Goal: Transaction & Acquisition: Download file/media

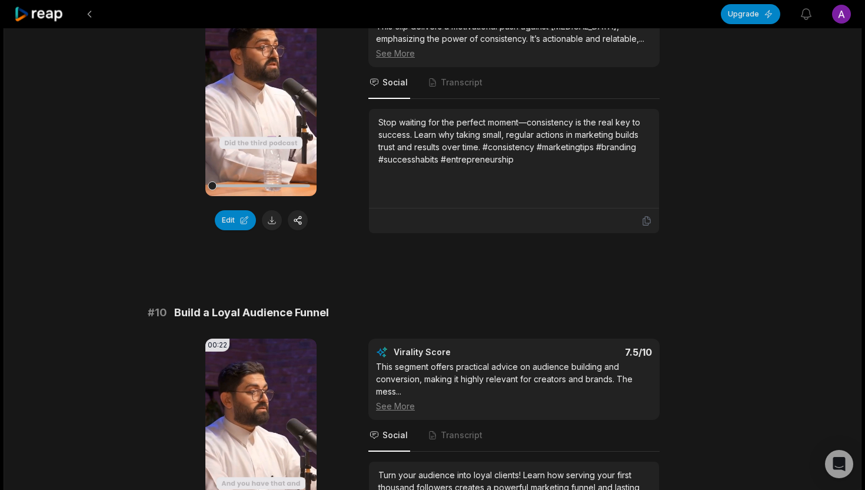
scroll to position [3130, 0]
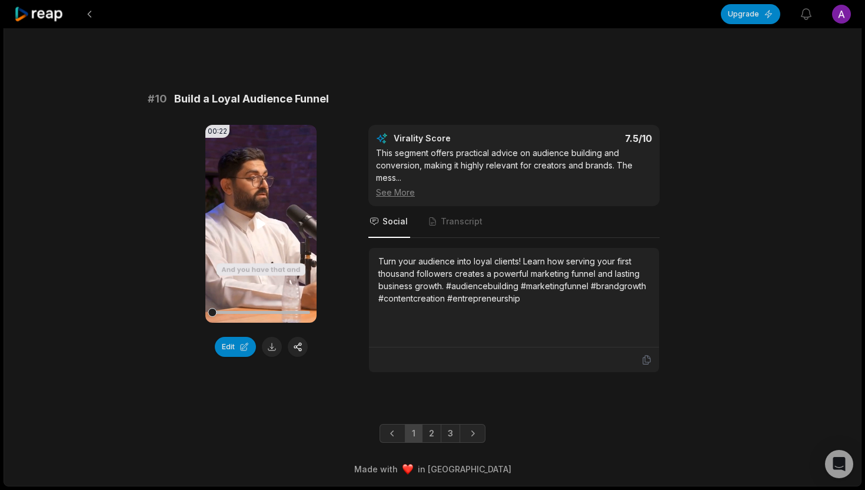
click at [267, 203] on video "Your browser does not support mp4 format." at bounding box center [260, 224] width 111 height 198
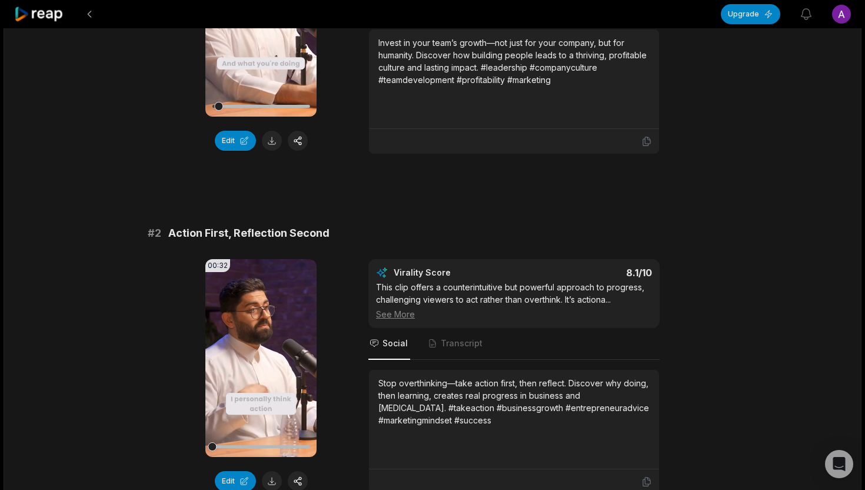
scroll to position [0, 0]
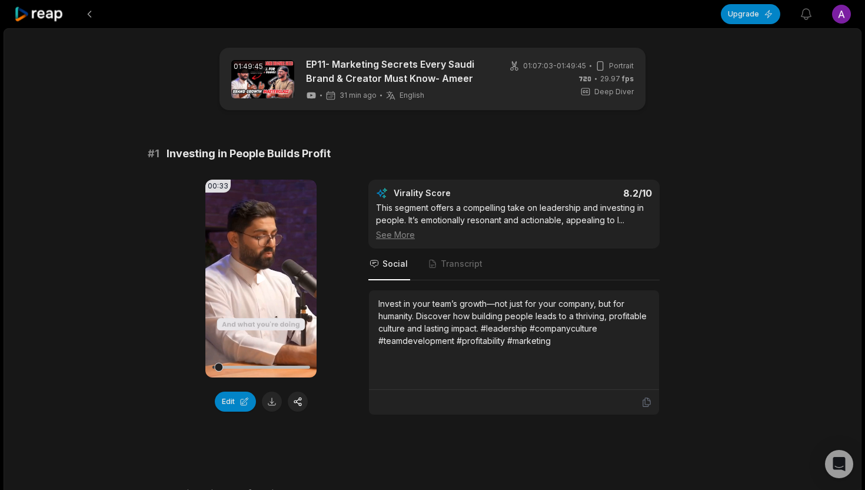
click at [261, 276] on icon at bounding box center [261, 278] width 9 height 10
click at [271, 402] on button at bounding box center [272, 401] width 20 height 20
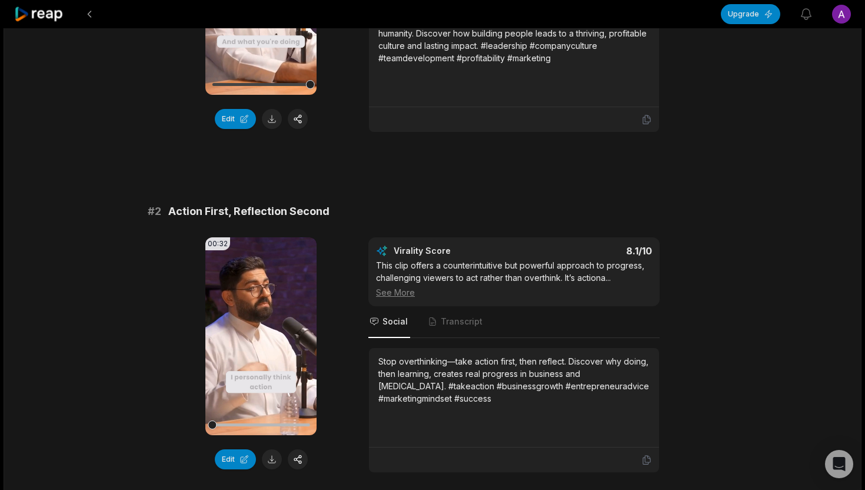
scroll to position [366, 0]
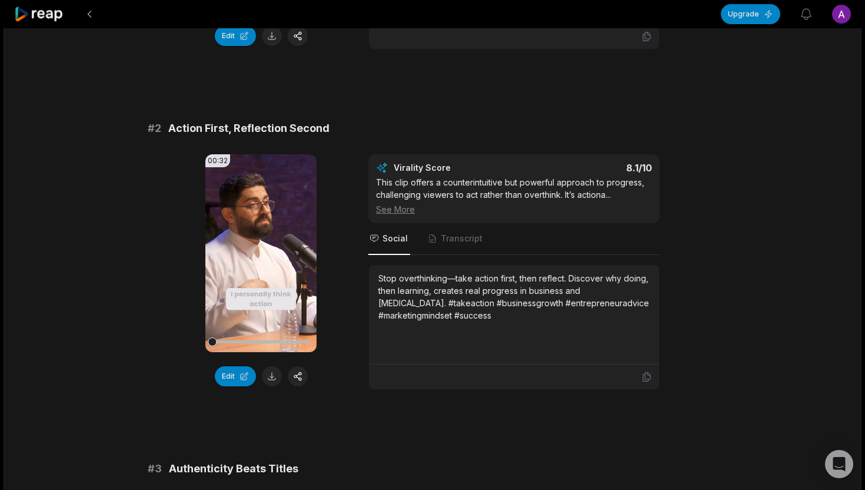
scroll to position [366, 0]
